Goal: Task Accomplishment & Management: Manage account settings

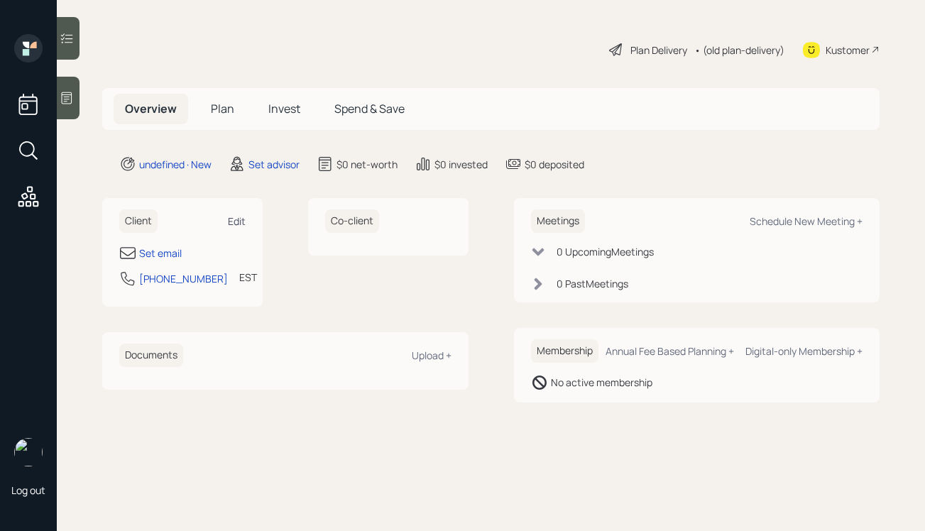
click at [229, 214] on div "Edit" at bounding box center [237, 220] width 18 height 13
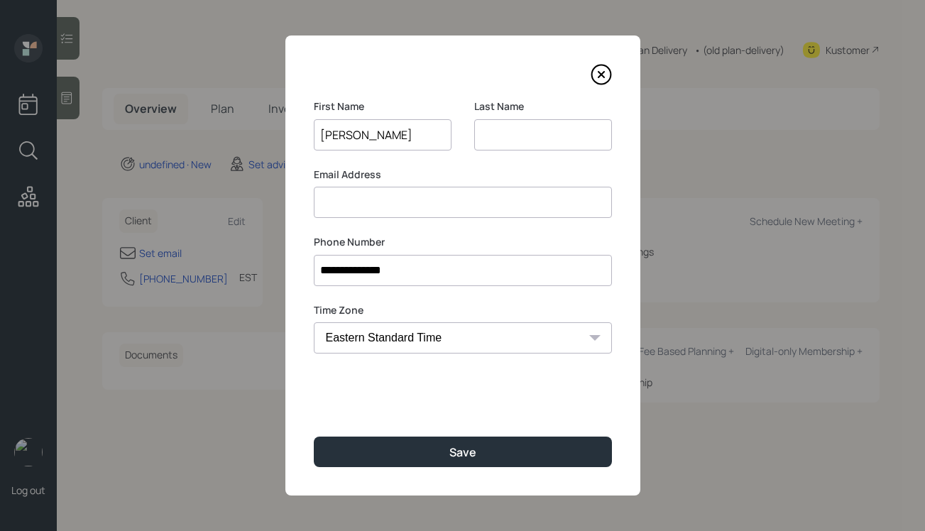
type input "[PERSON_NAME]"
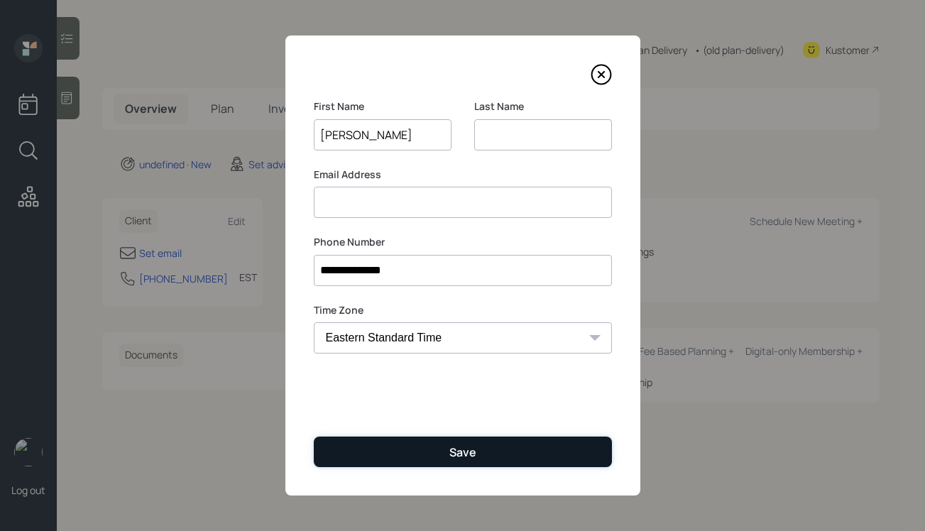
click at [429, 451] on button "Save" at bounding box center [463, 452] width 298 height 31
